Goal: Task Accomplishment & Management: Manage account settings

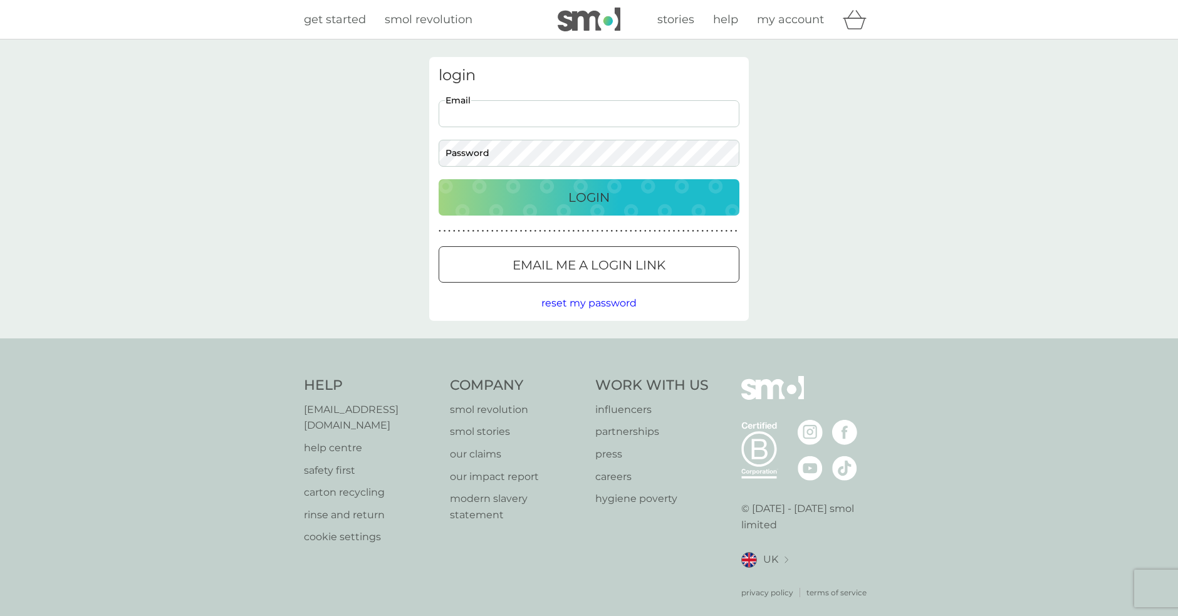
type input "[EMAIL_ADDRESS][DOMAIN_NAME]"
click at [534, 192] on div "Login" at bounding box center [589, 197] width 276 height 20
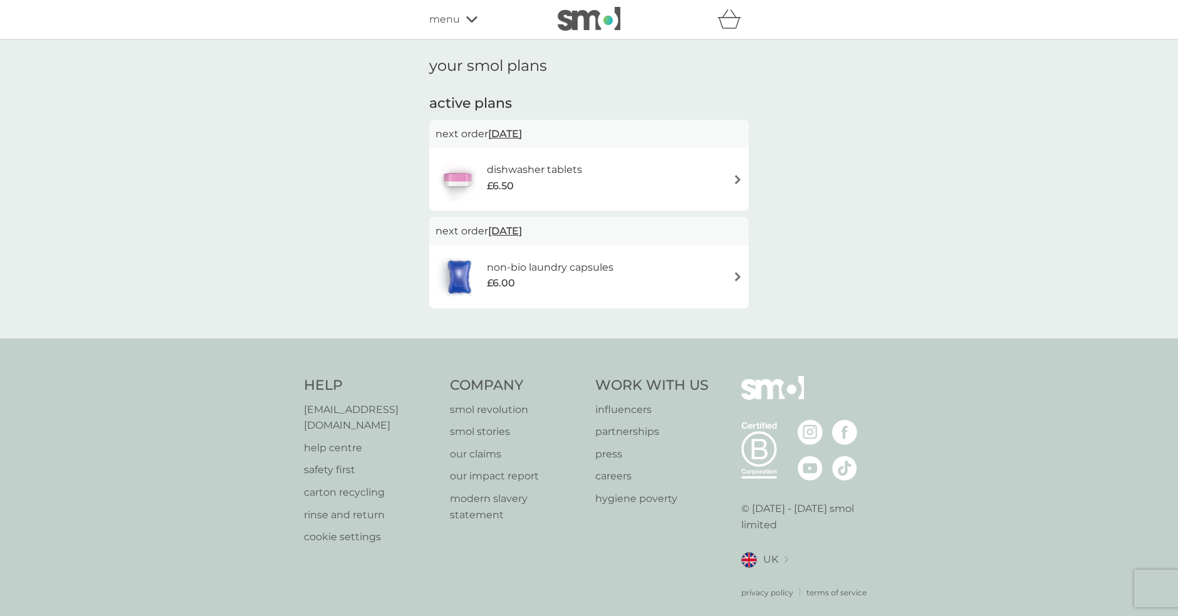
click at [595, 170] on div "dishwasher tablets £6.50" at bounding box center [588, 179] width 307 height 44
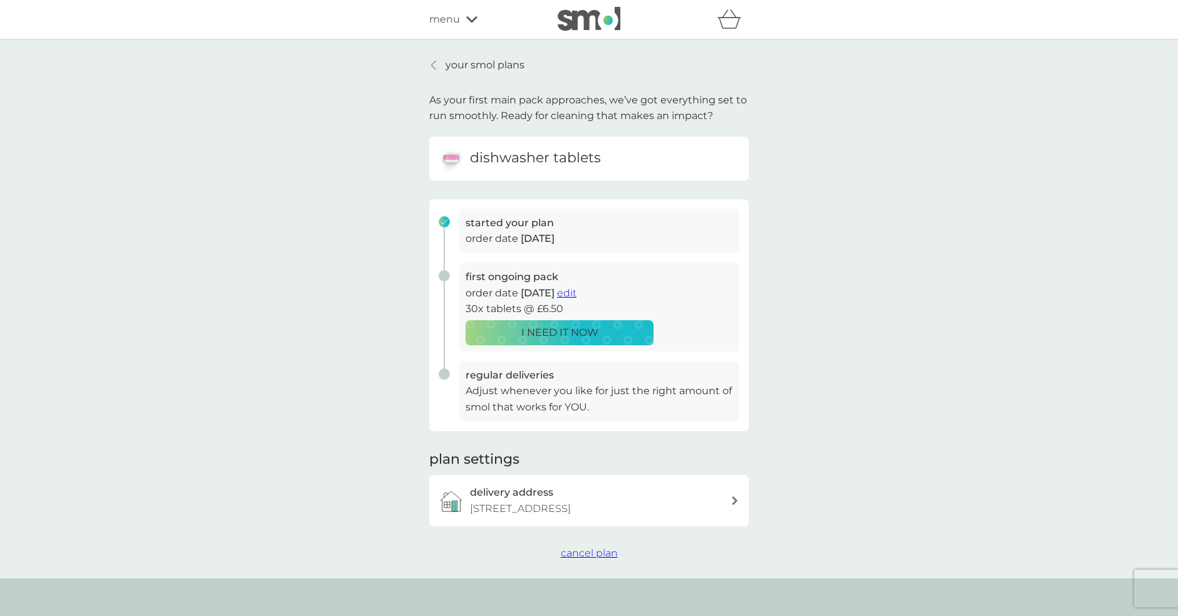
click at [593, 559] on span "cancel plan" at bounding box center [589, 553] width 57 height 12
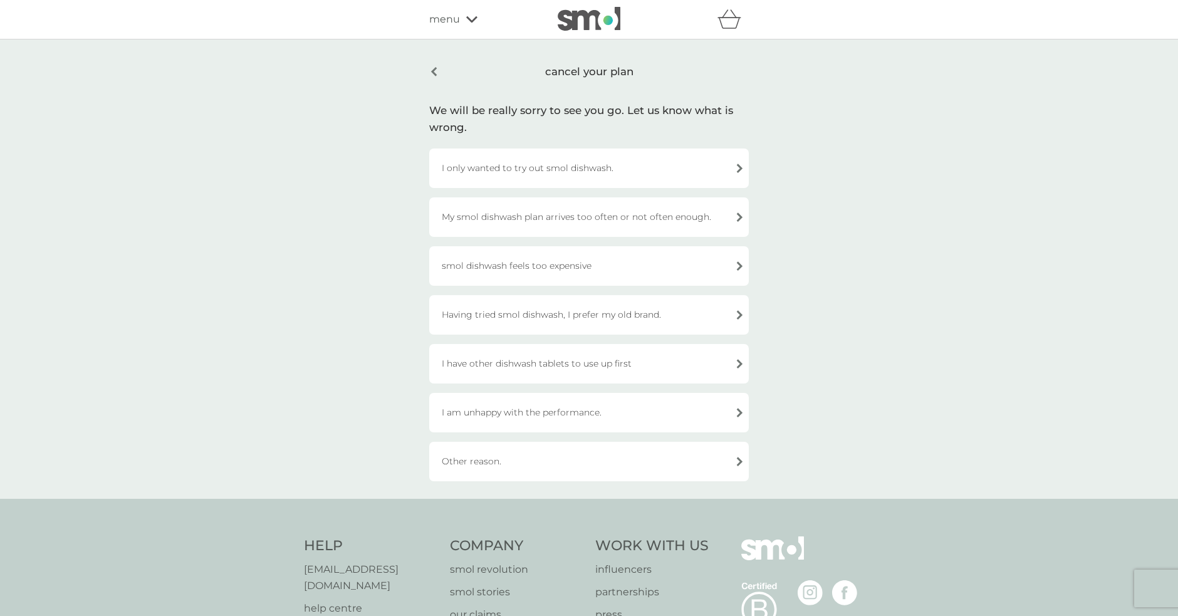
click at [581, 364] on div "I have other dishwash tablets to use up first" at bounding box center [589, 363] width 320 height 39
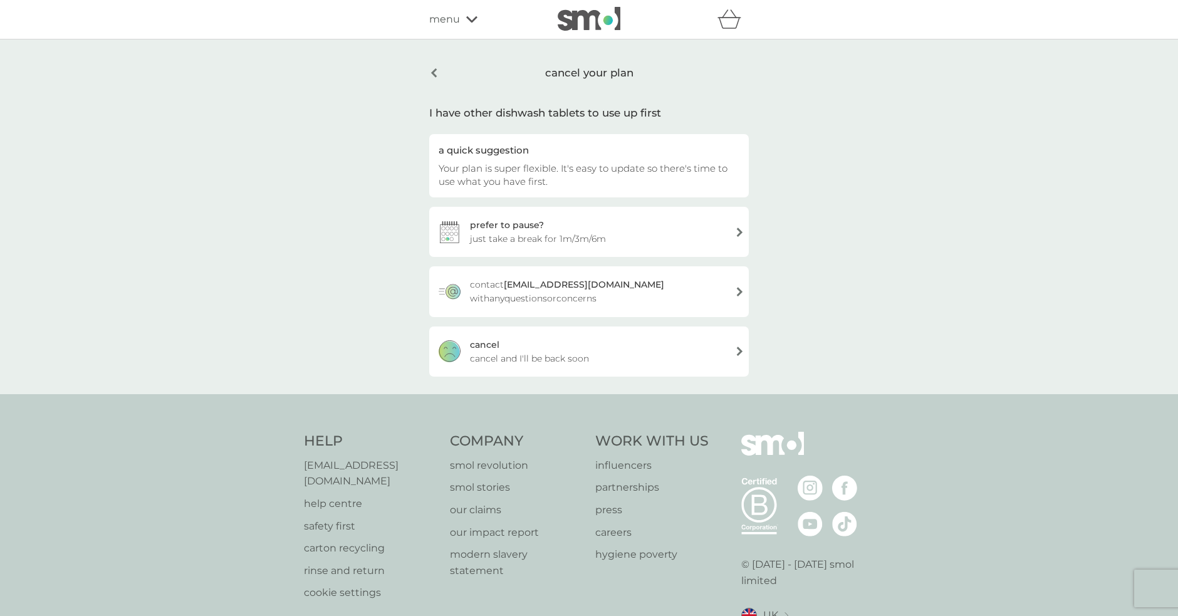
click at [528, 353] on span "cancel and I'll be back soon" at bounding box center [529, 359] width 119 height 14
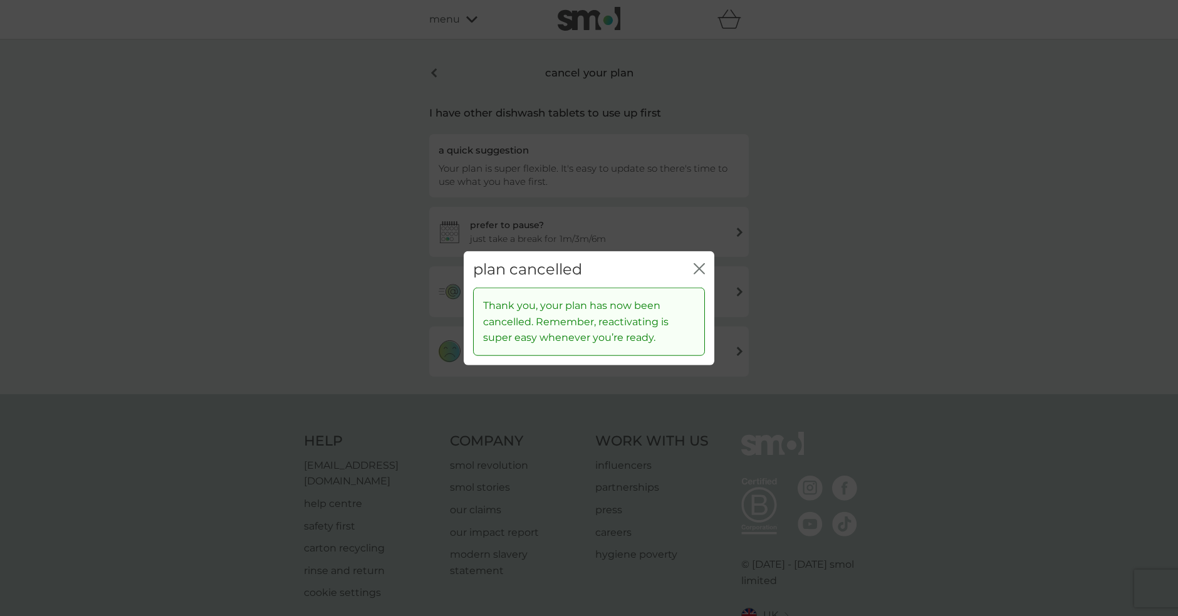
click at [697, 265] on icon "close" at bounding box center [699, 268] width 11 height 11
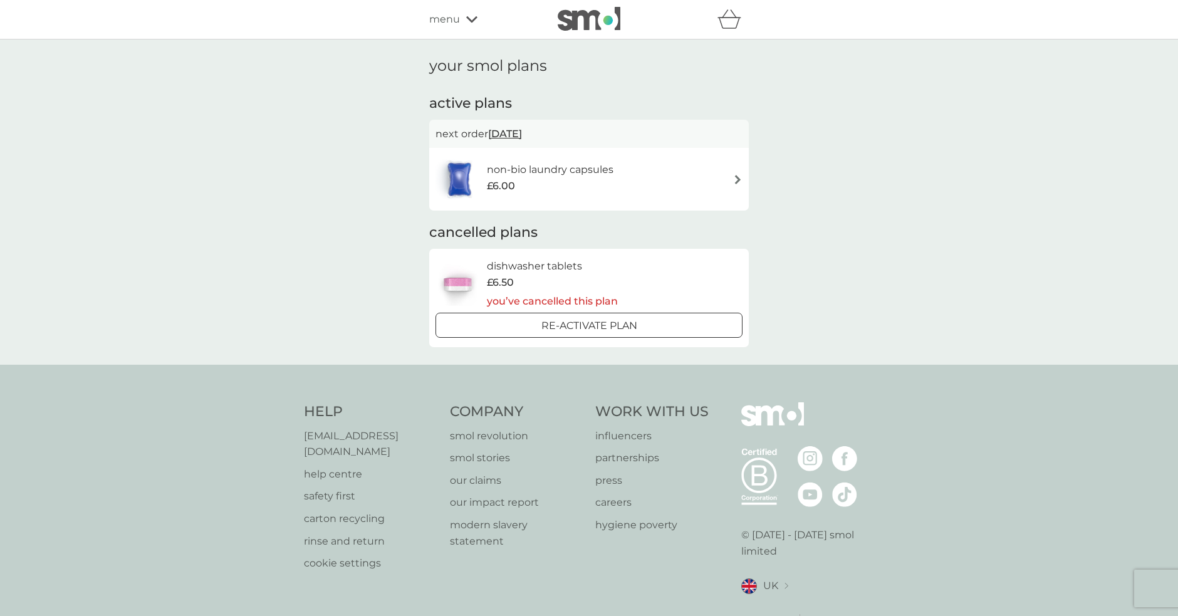
click at [571, 174] on h6 "non-bio laundry capsules" at bounding box center [550, 170] width 127 height 16
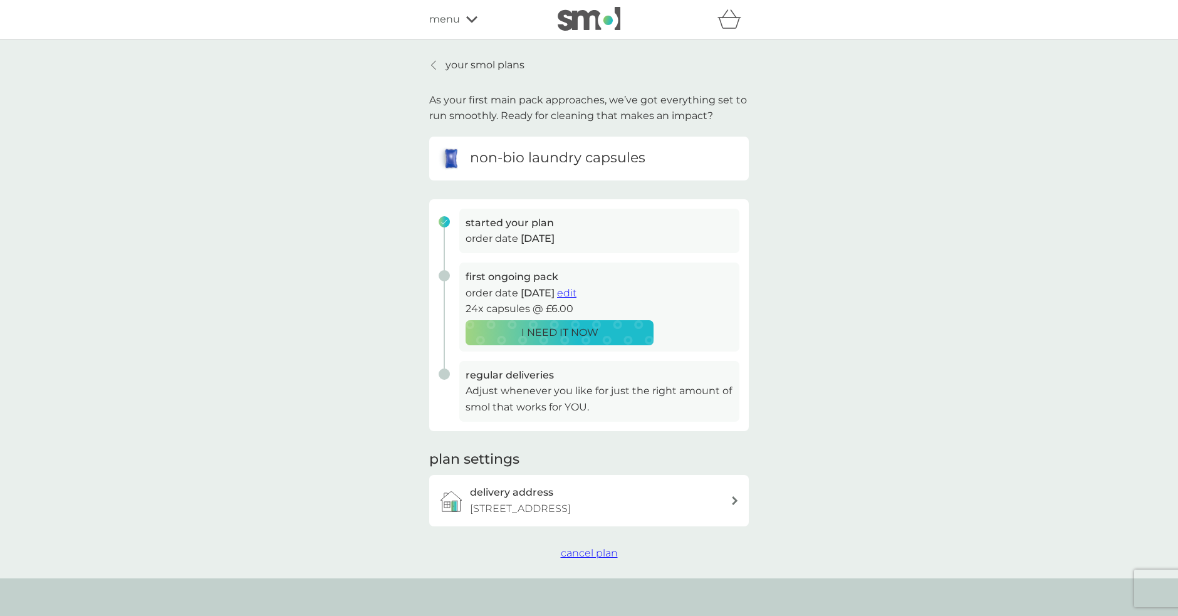
click at [584, 559] on span "cancel plan" at bounding box center [589, 553] width 57 height 12
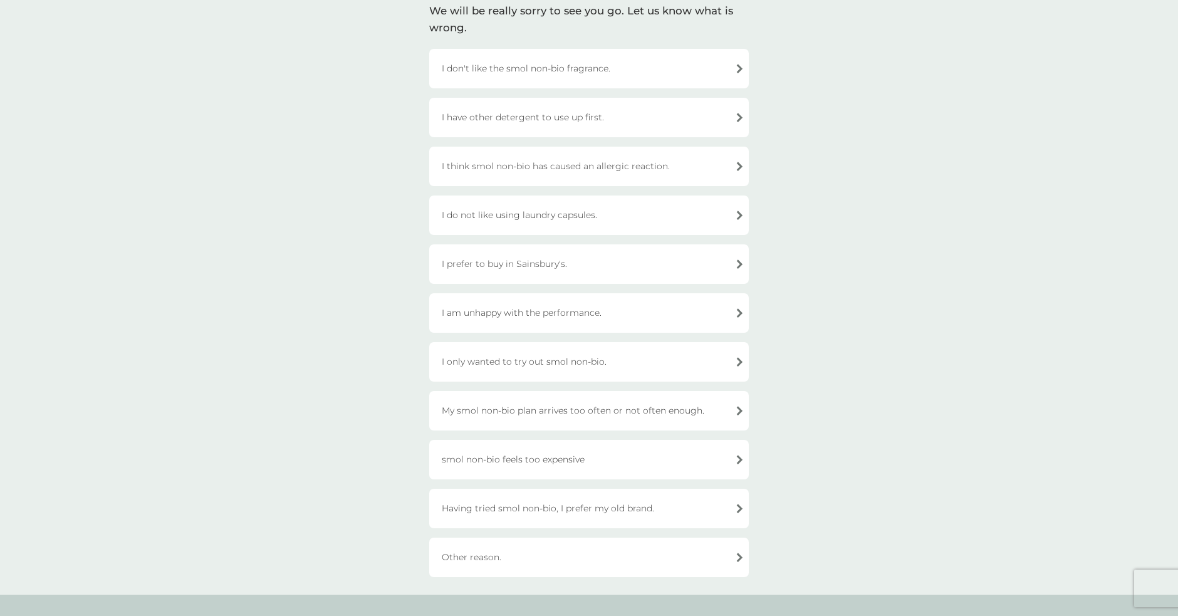
scroll to position [98, 0]
click at [598, 116] on div "I have other detergent to use up first." at bounding box center [589, 119] width 320 height 39
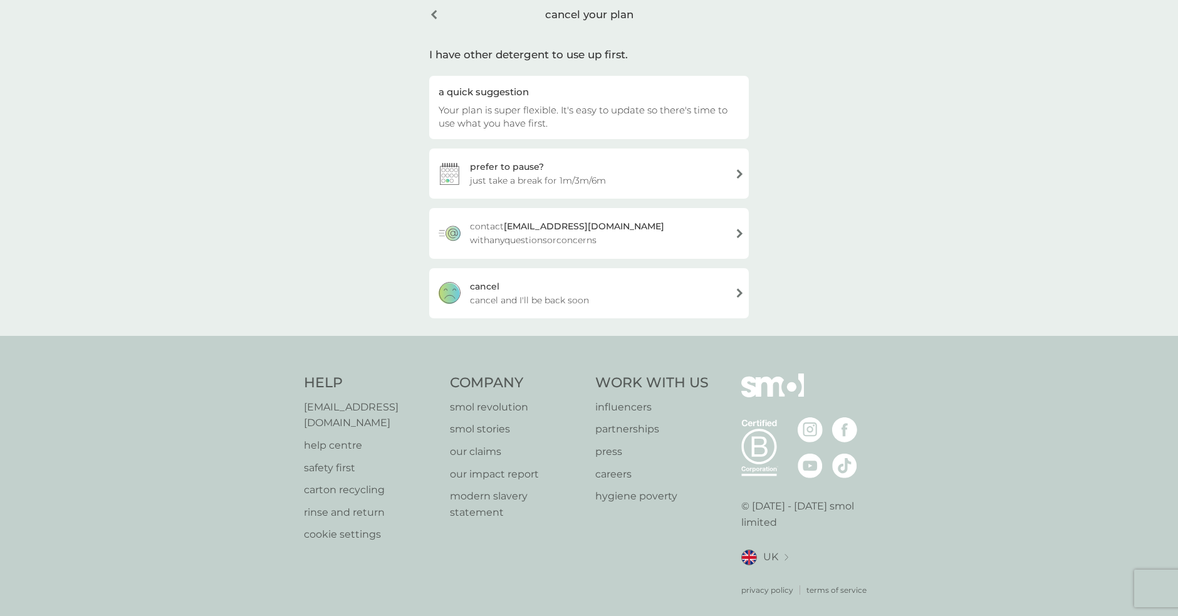
click at [629, 298] on div "[PERSON_NAME] and I'll be back soon" at bounding box center [589, 293] width 320 height 50
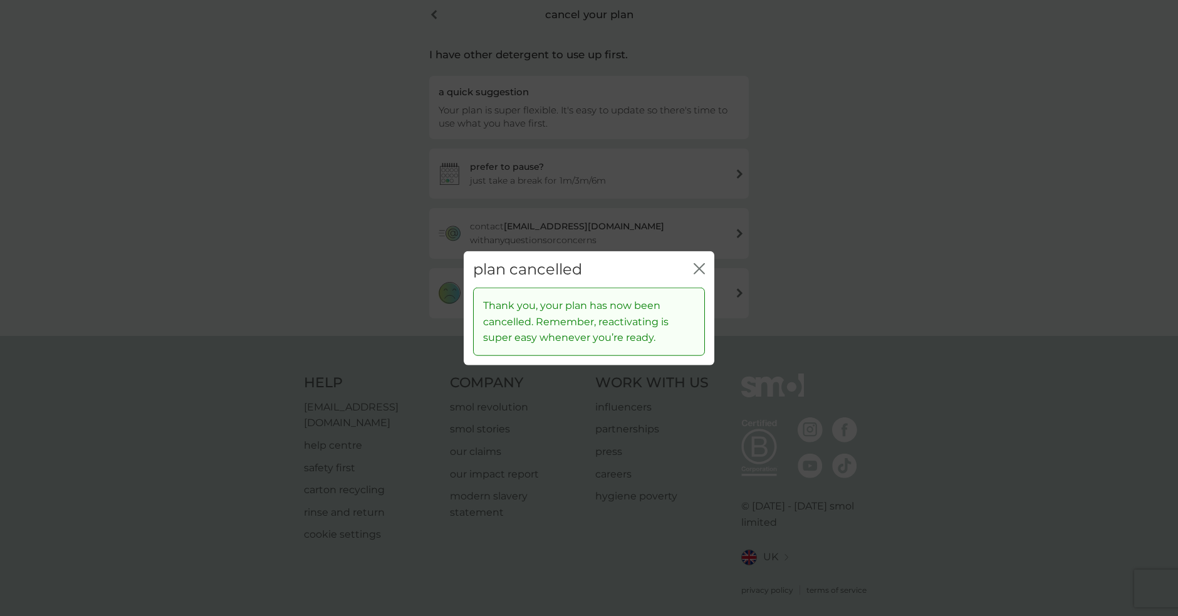
click at [701, 266] on icon "close" at bounding box center [699, 268] width 11 height 11
